Goal: Navigation & Orientation: Find specific page/section

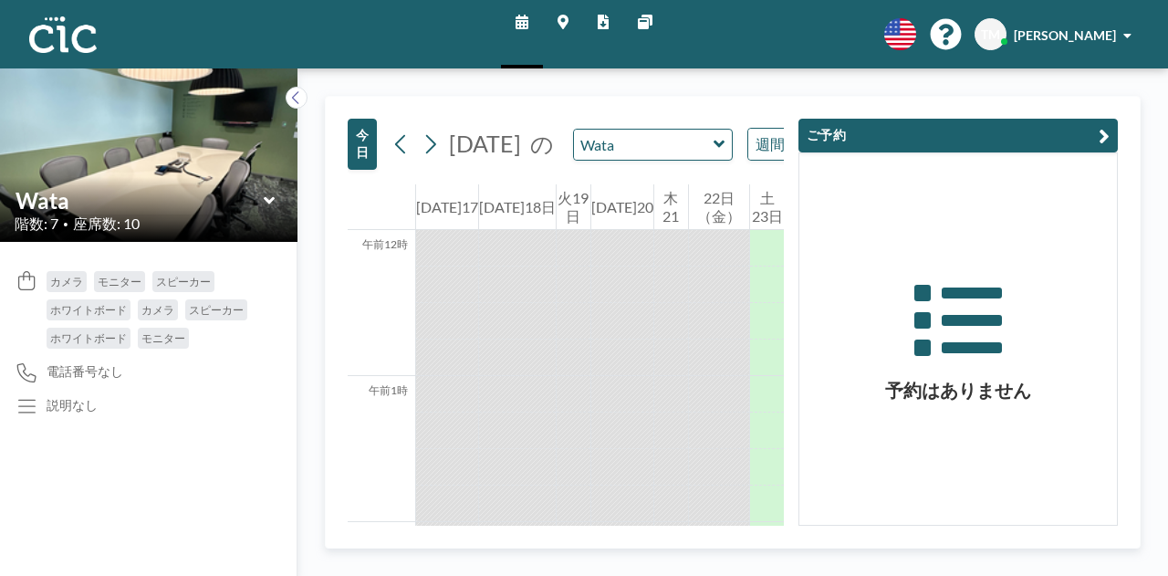
scroll to position [1678, 0]
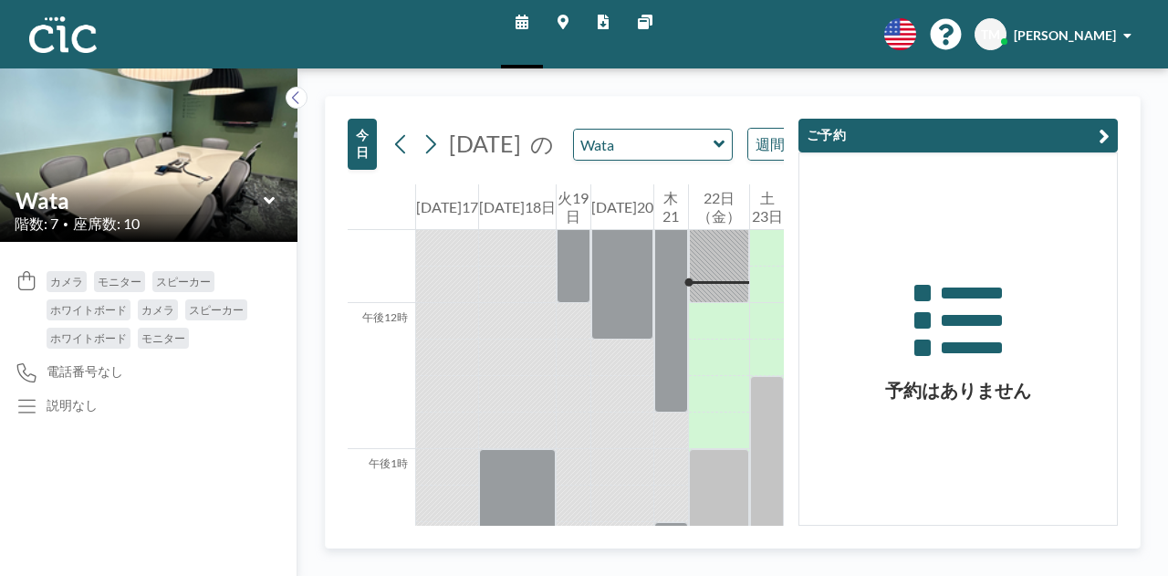
click at [564, 24] on icon at bounding box center [562, 22] width 11 height 15
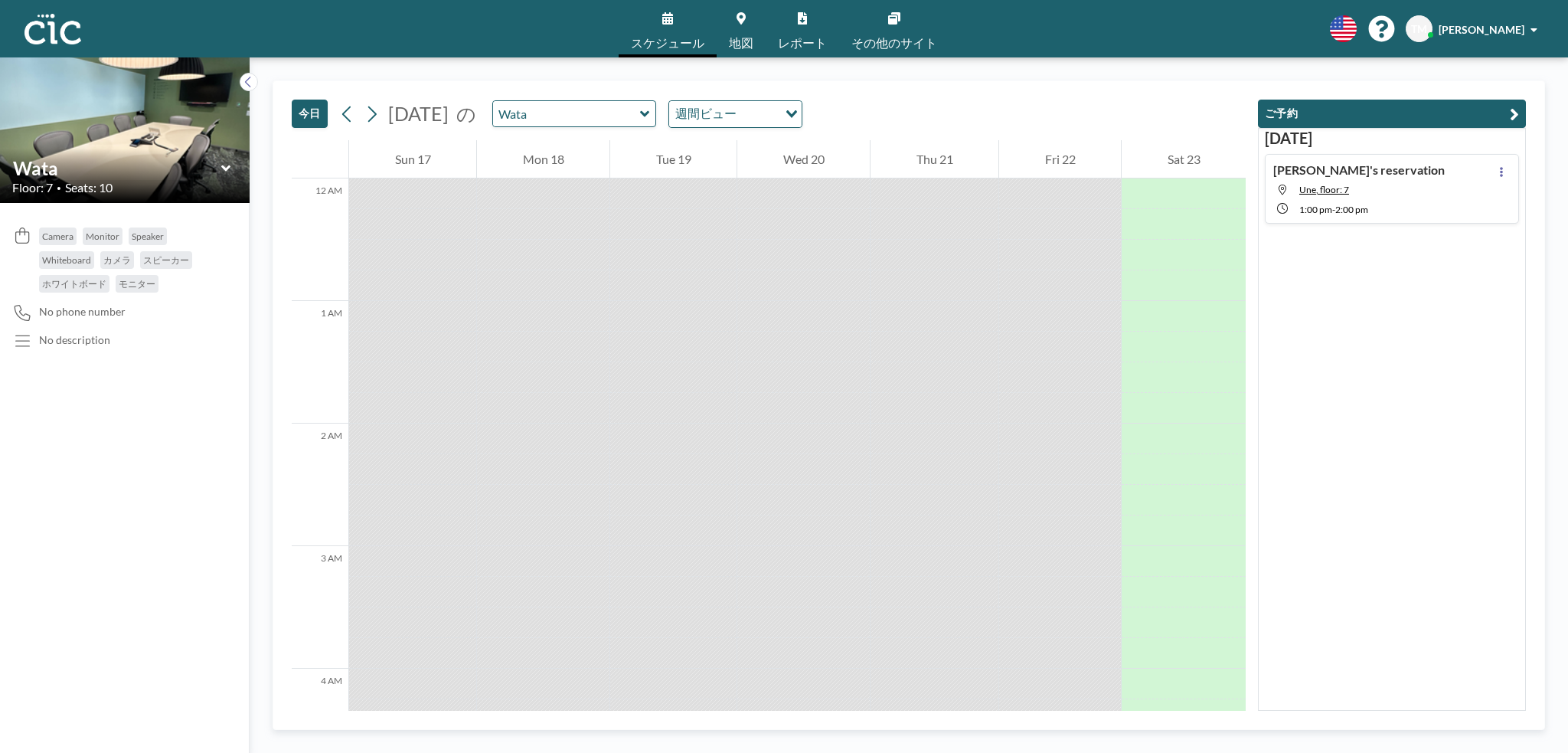
scroll to position [1562, 0]
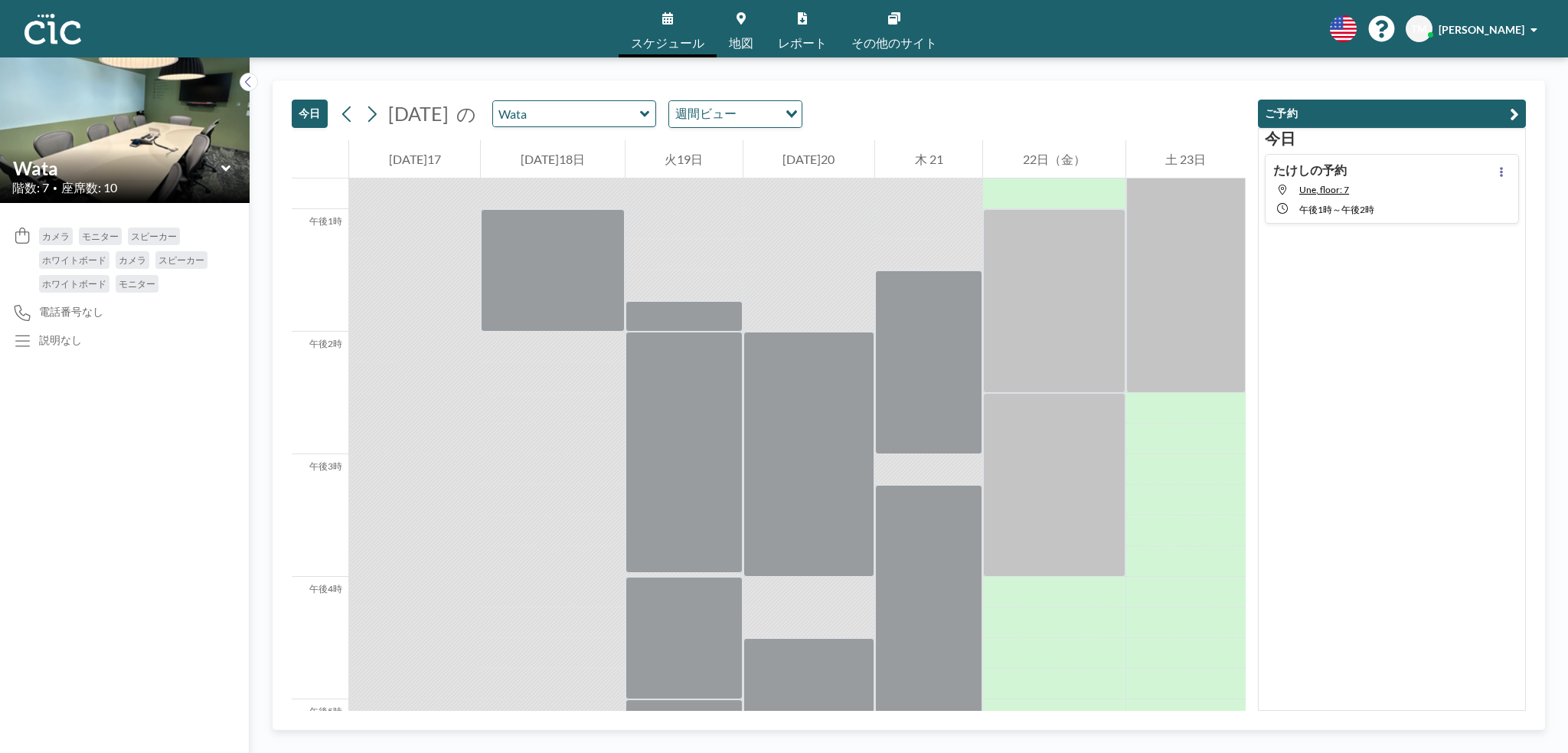
click at [735, 36] on font "地図" at bounding box center [740, 42] width 24 height 14
